Goal: Task Accomplishment & Management: Manage account settings

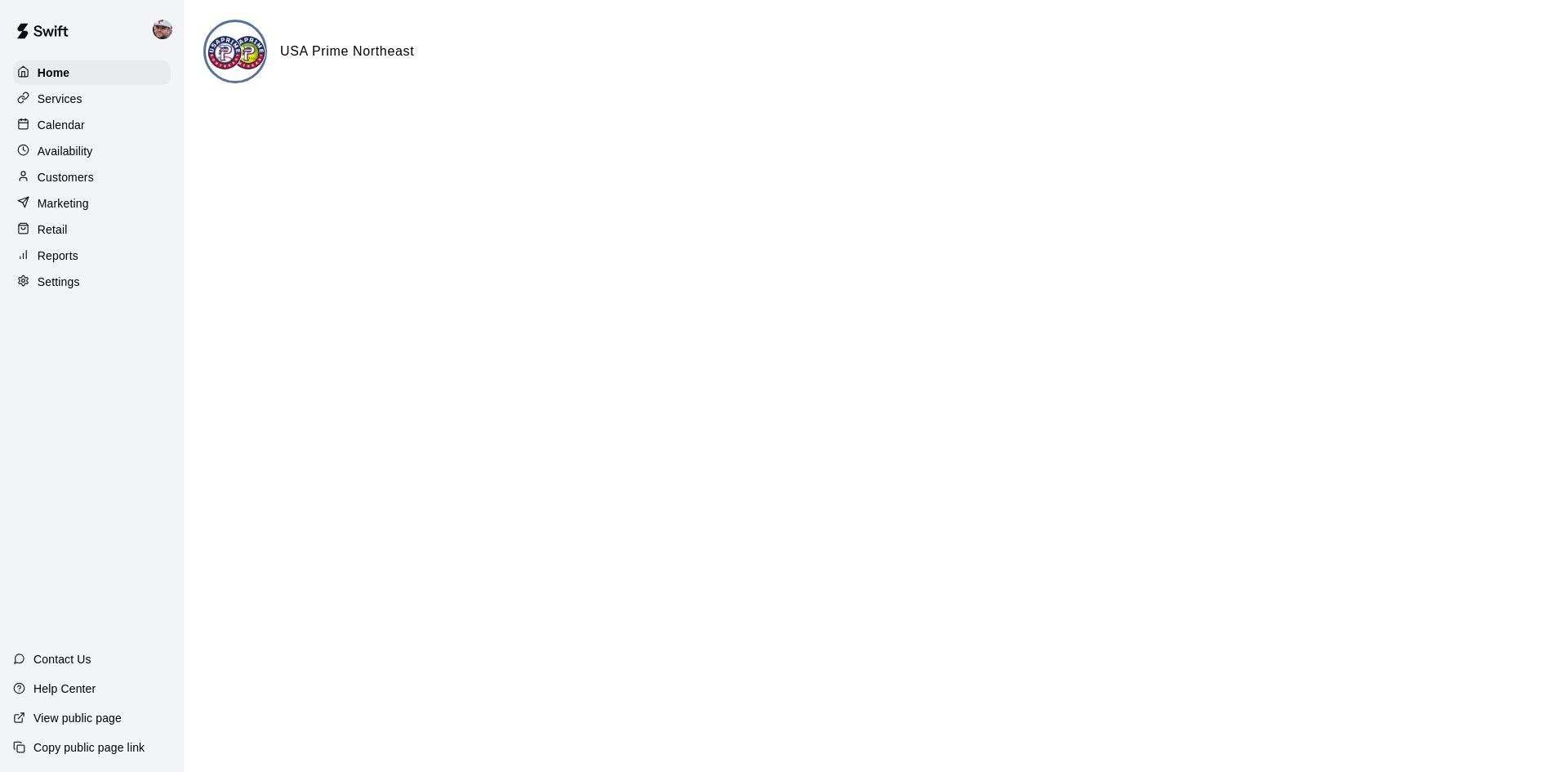
click at [60, 132] on p "Calendar" at bounding box center [61, 125] width 47 height 17
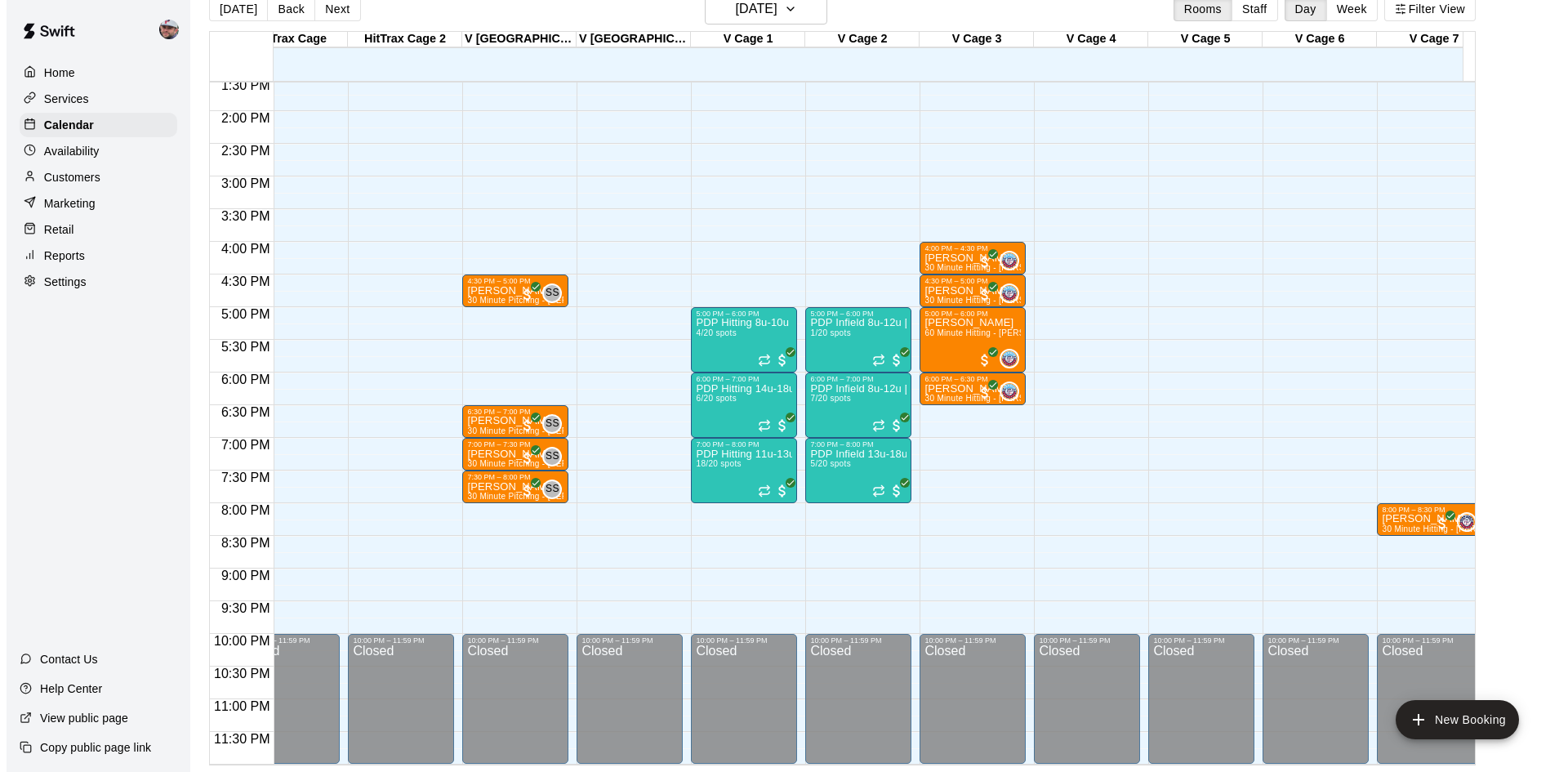
scroll to position [0, 2344]
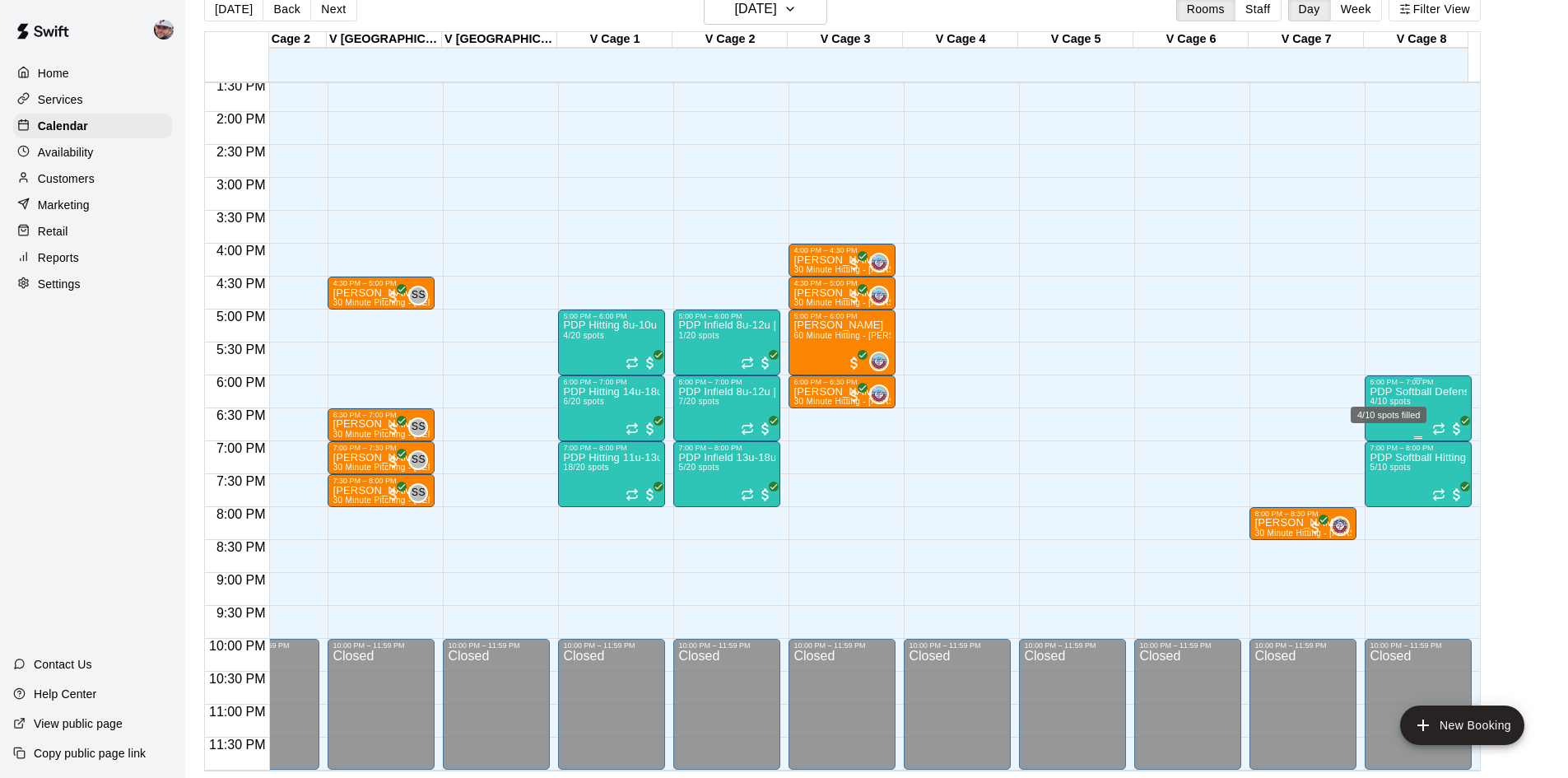
click at [1404, 397] on span "4/10 spots" at bounding box center [1390, 401] width 40 height 9
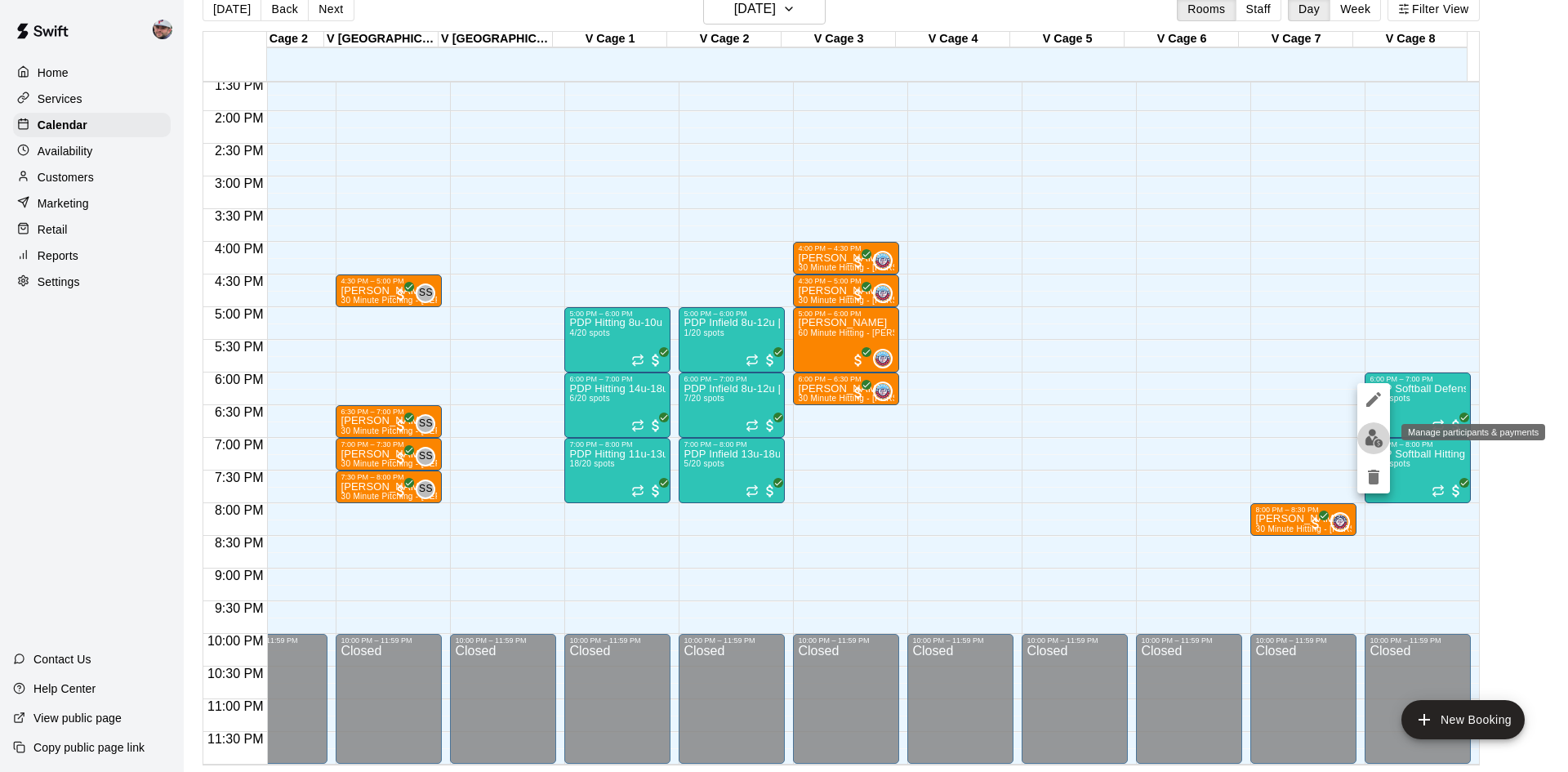
click at [1378, 441] on img "edit" at bounding box center [1374, 438] width 19 height 19
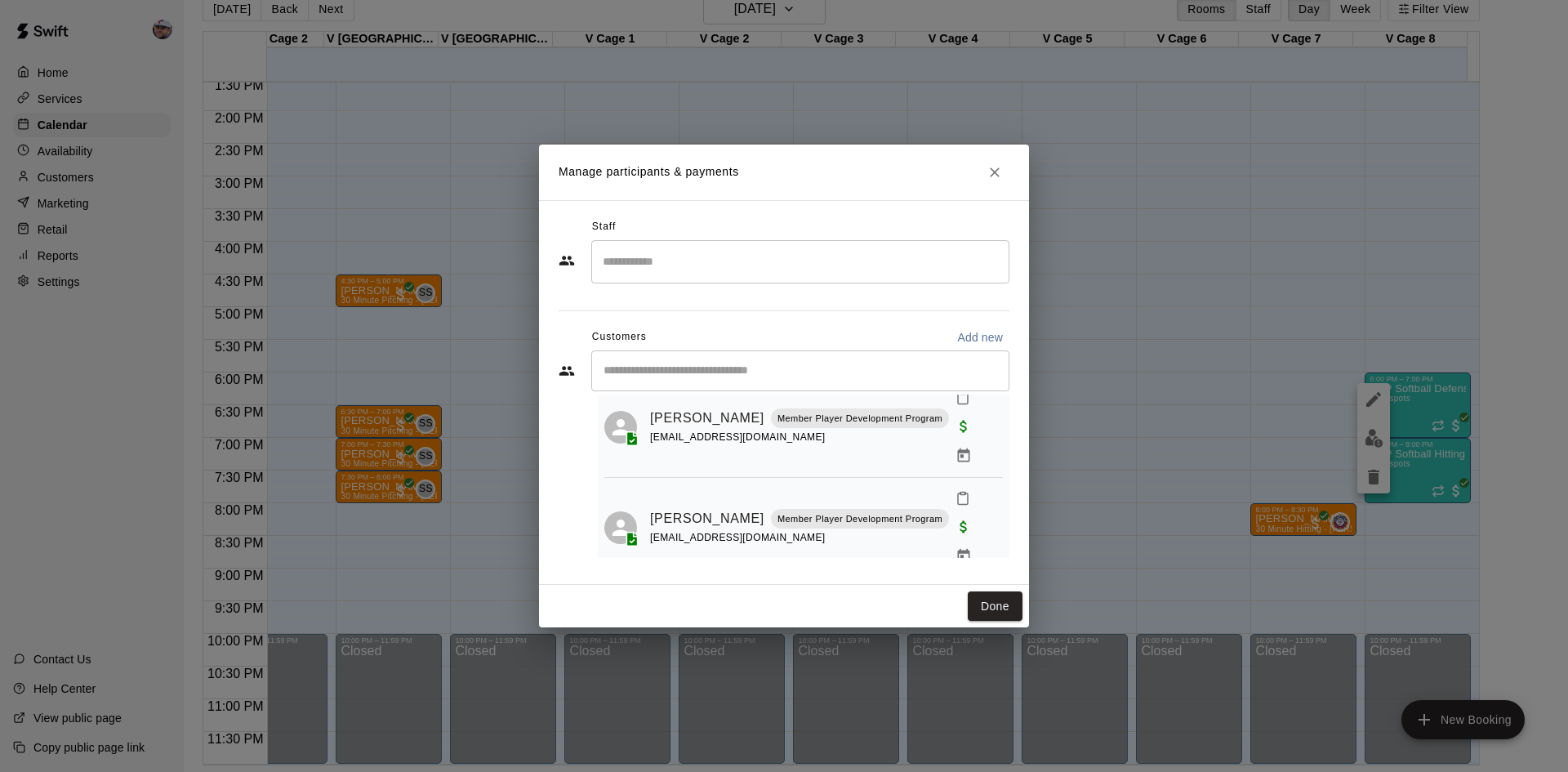
scroll to position [163, 0]
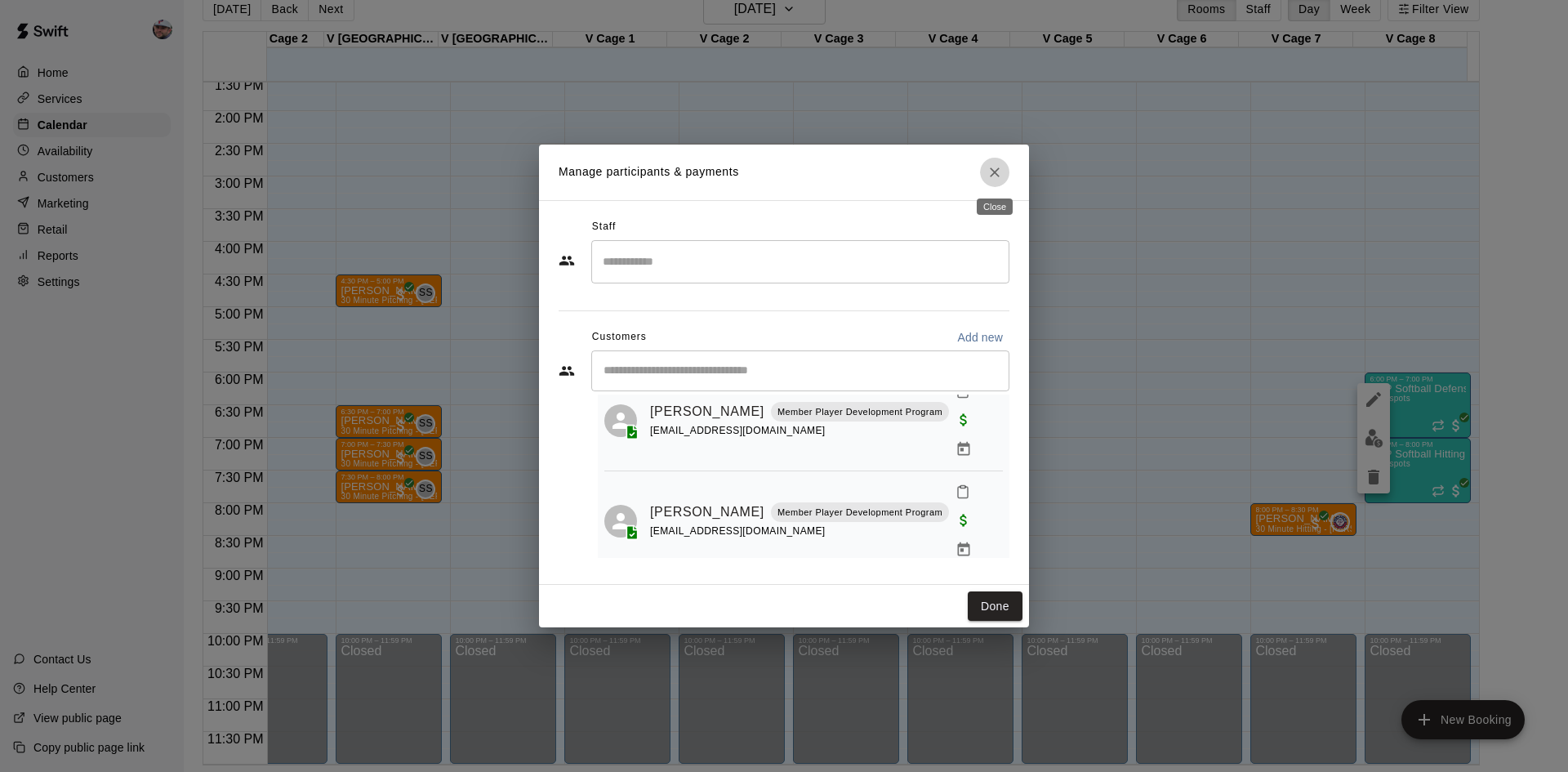
click at [994, 171] on icon "Close" at bounding box center [995, 172] width 10 height 10
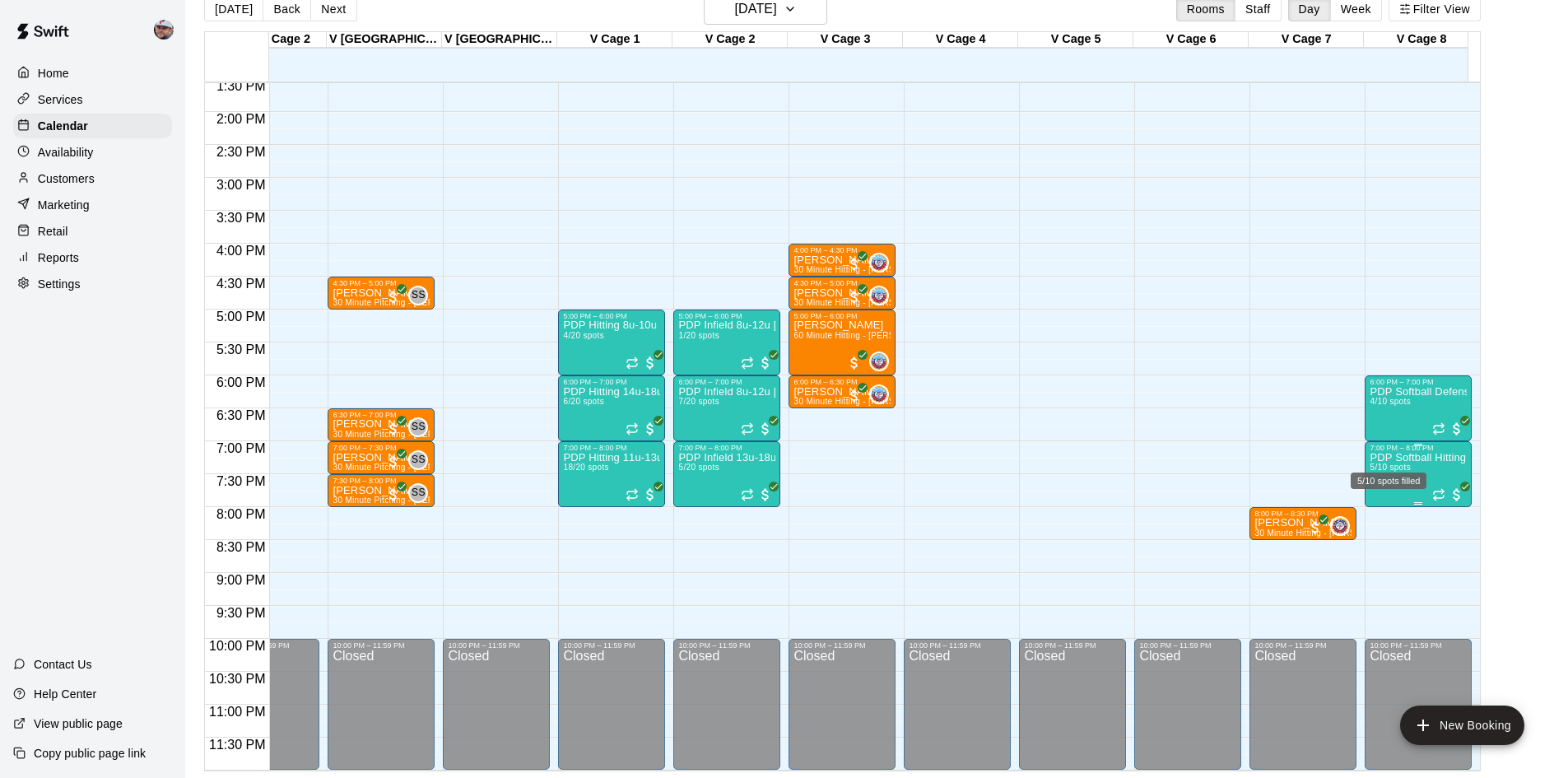
click at [1383, 463] on span "5/10 spots" at bounding box center [1390, 467] width 40 height 9
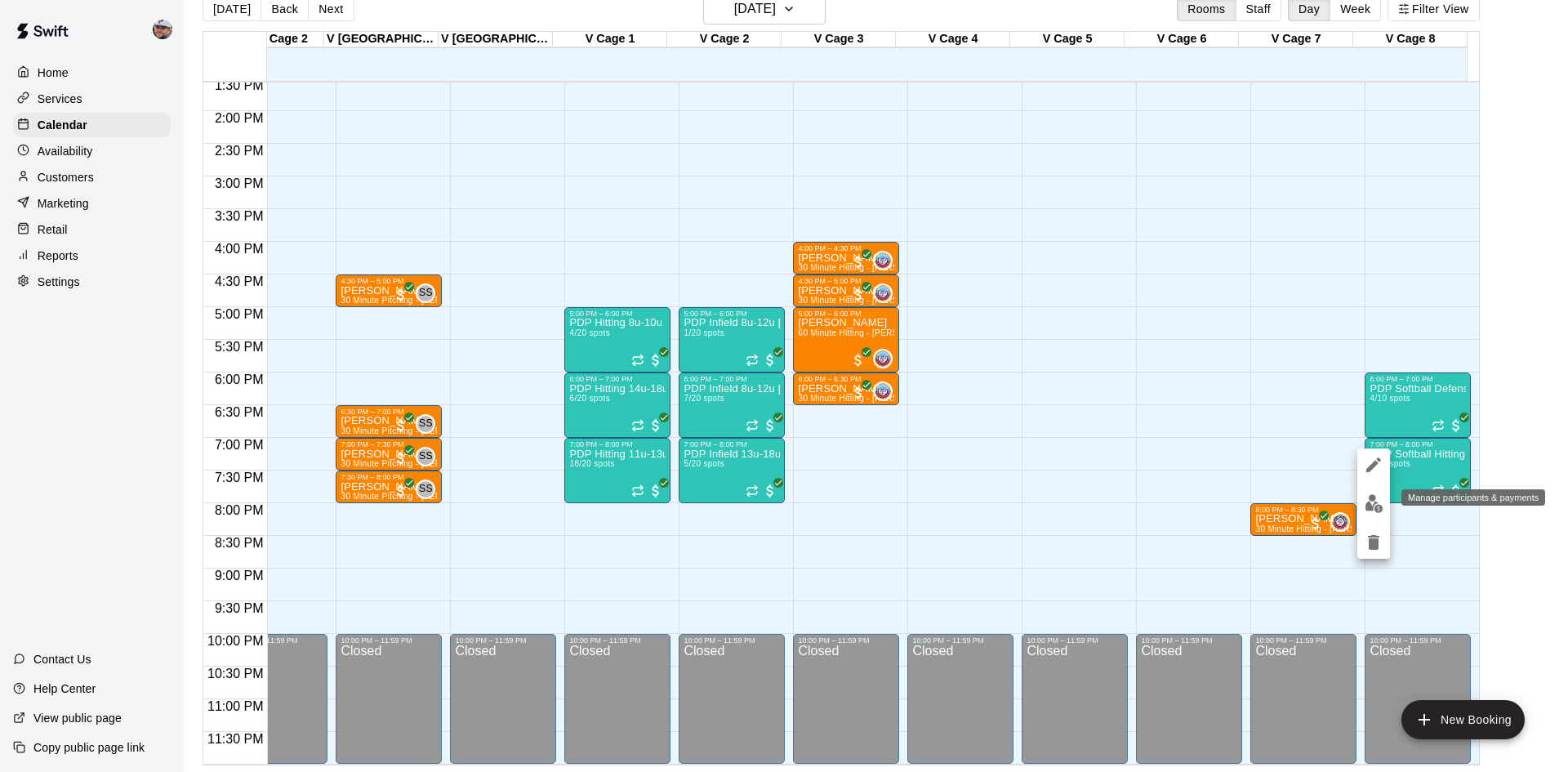
click at [1374, 503] on img "edit" at bounding box center [1374, 503] width 19 height 19
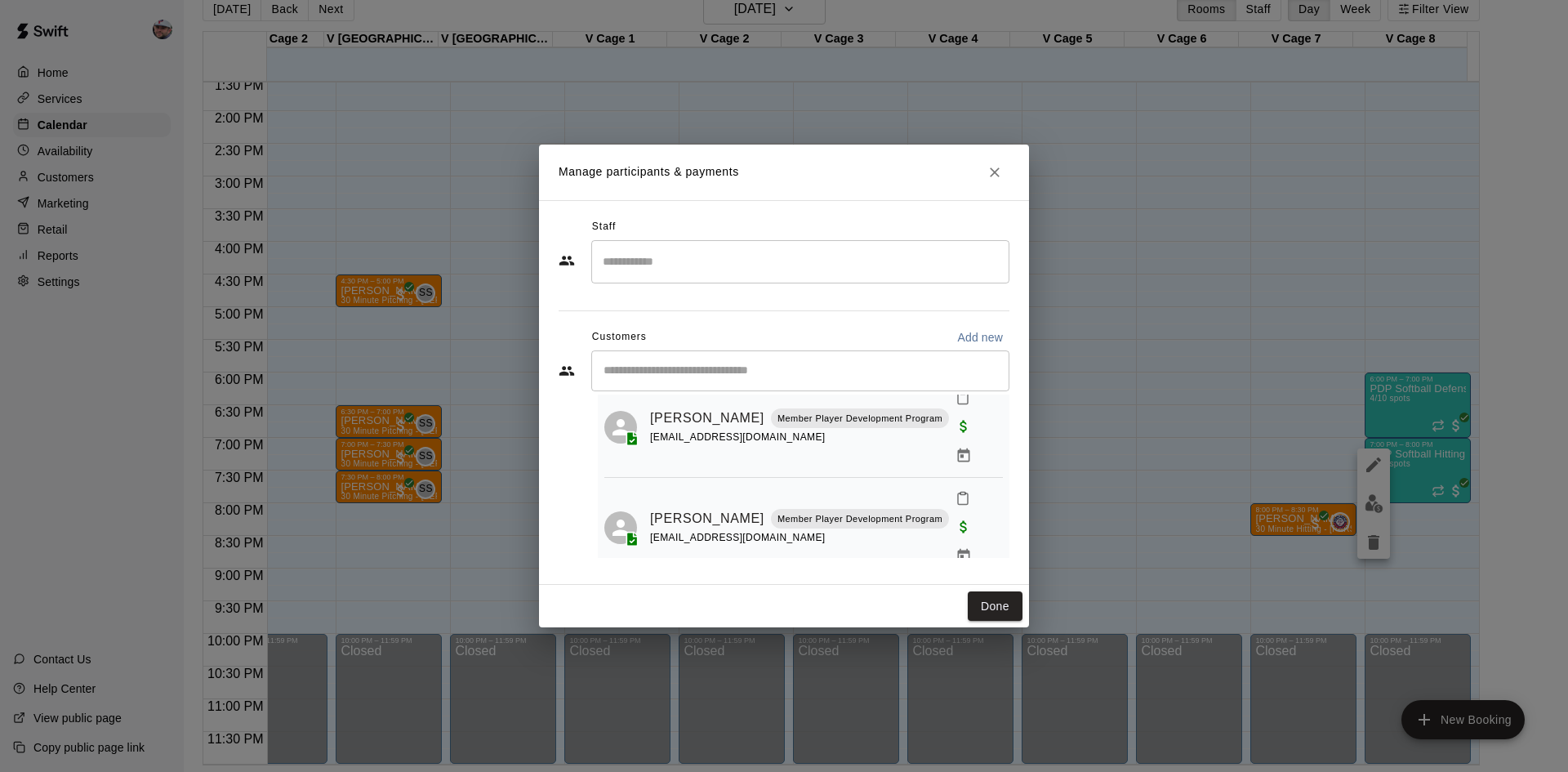
scroll to position [258, 0]
click at [990, 169] on icon "Close" at bounding box center [995, 172] width 17 height 17
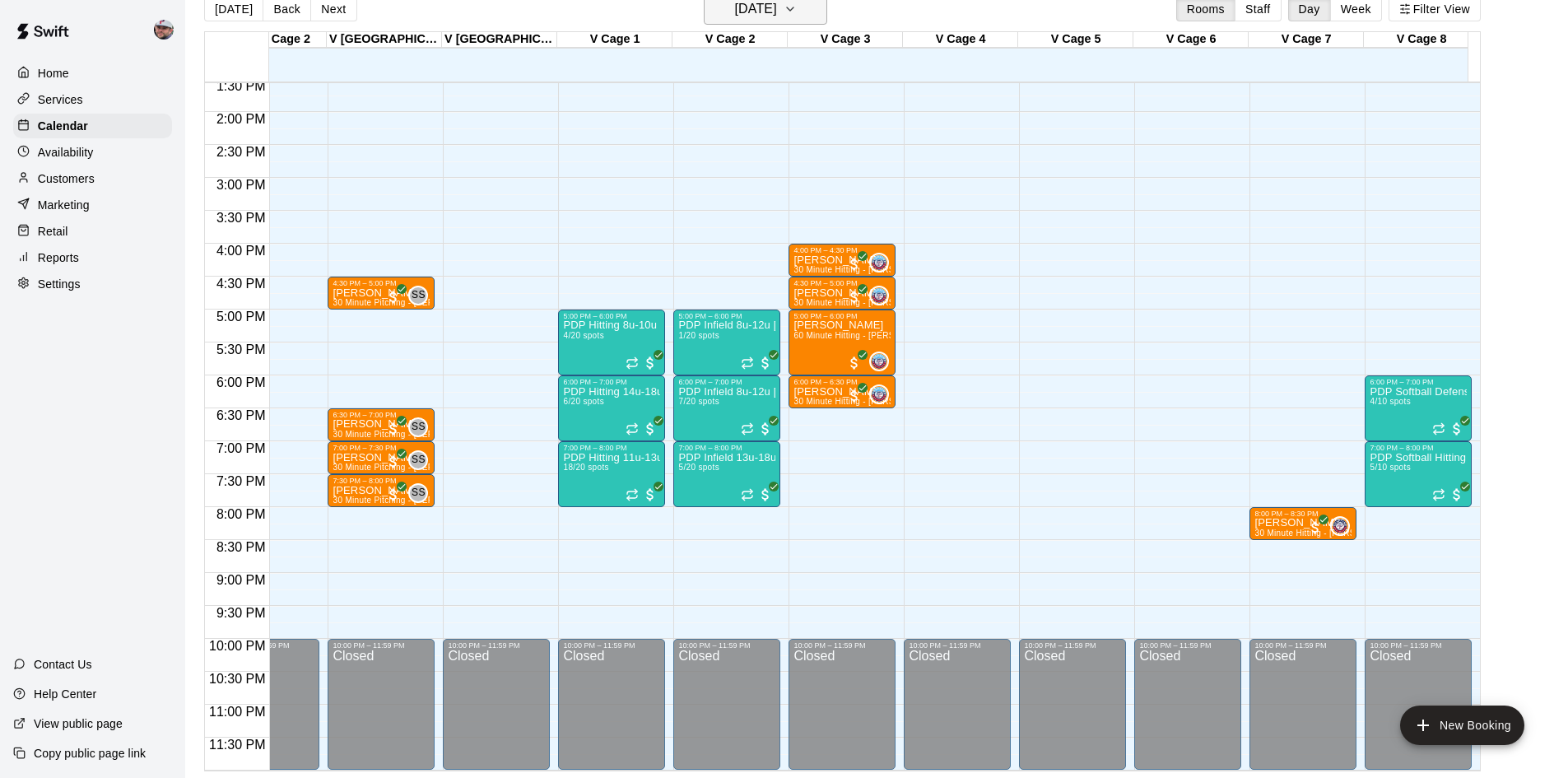
click at [797, 8] on icon "button" at bounding box center [791, 9] width 13 height 20
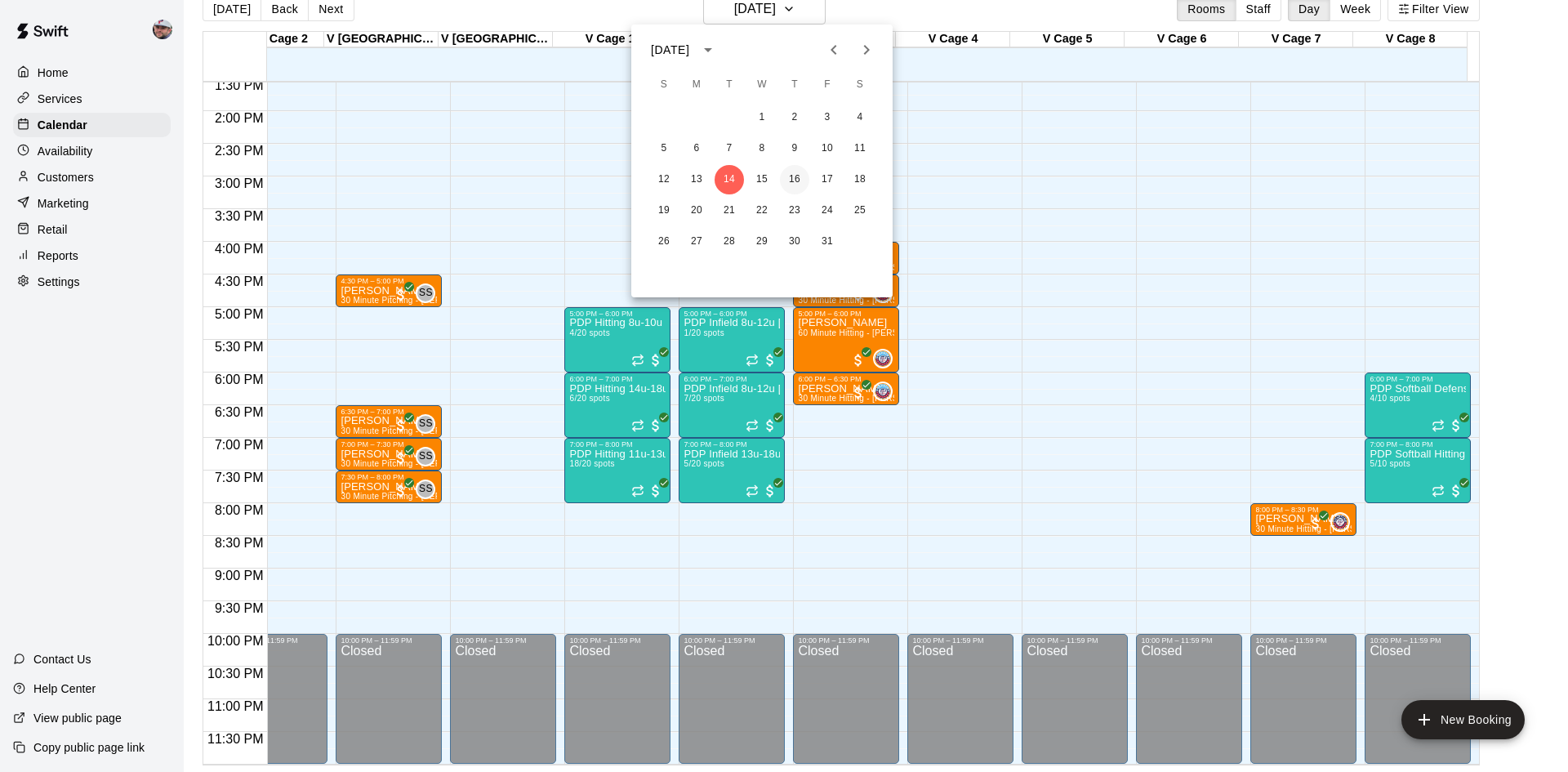
click at [794, 176] on button "16" at bounding box center [794, 179] width 29 height 29
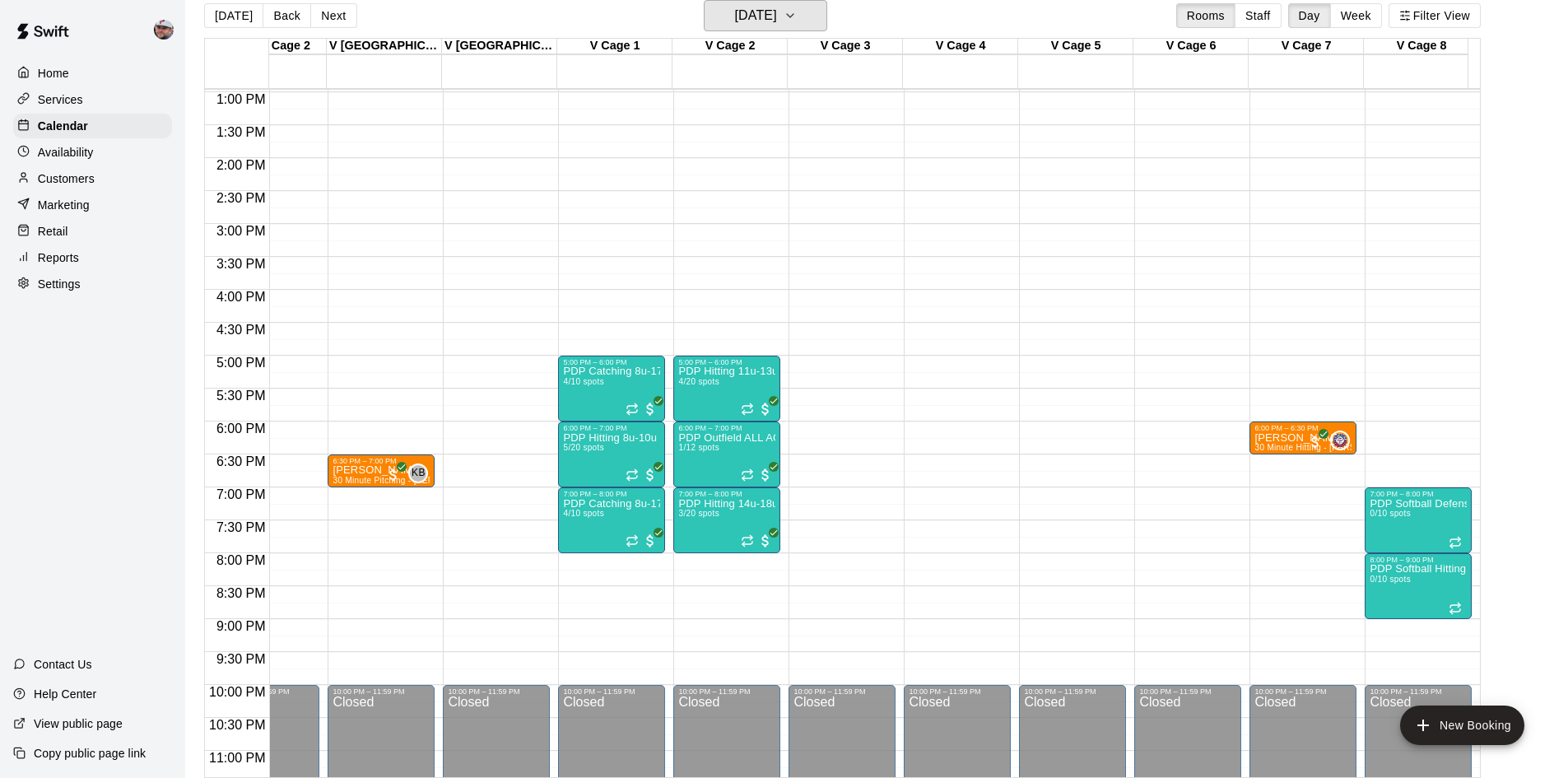
scroll to position [825, 2363]
